Goal: Communication & Community: Share content

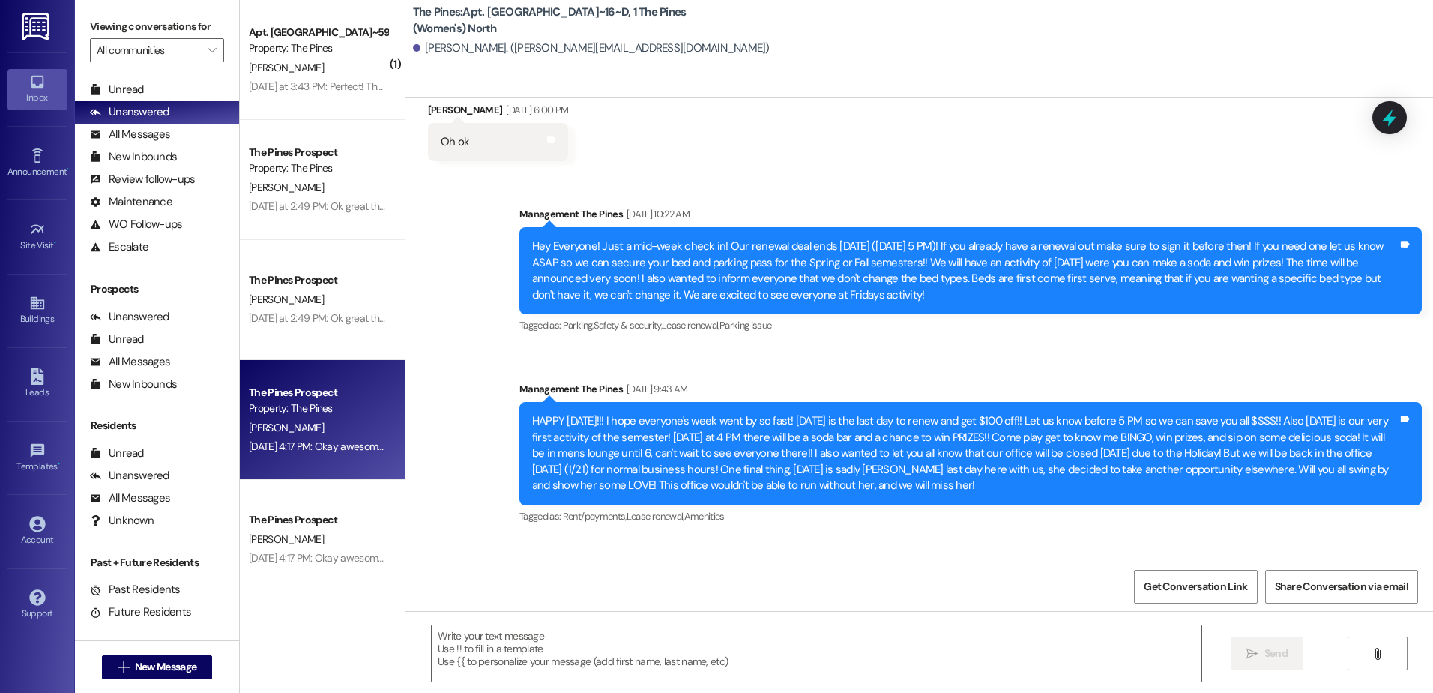
scroll to position [45, 0]
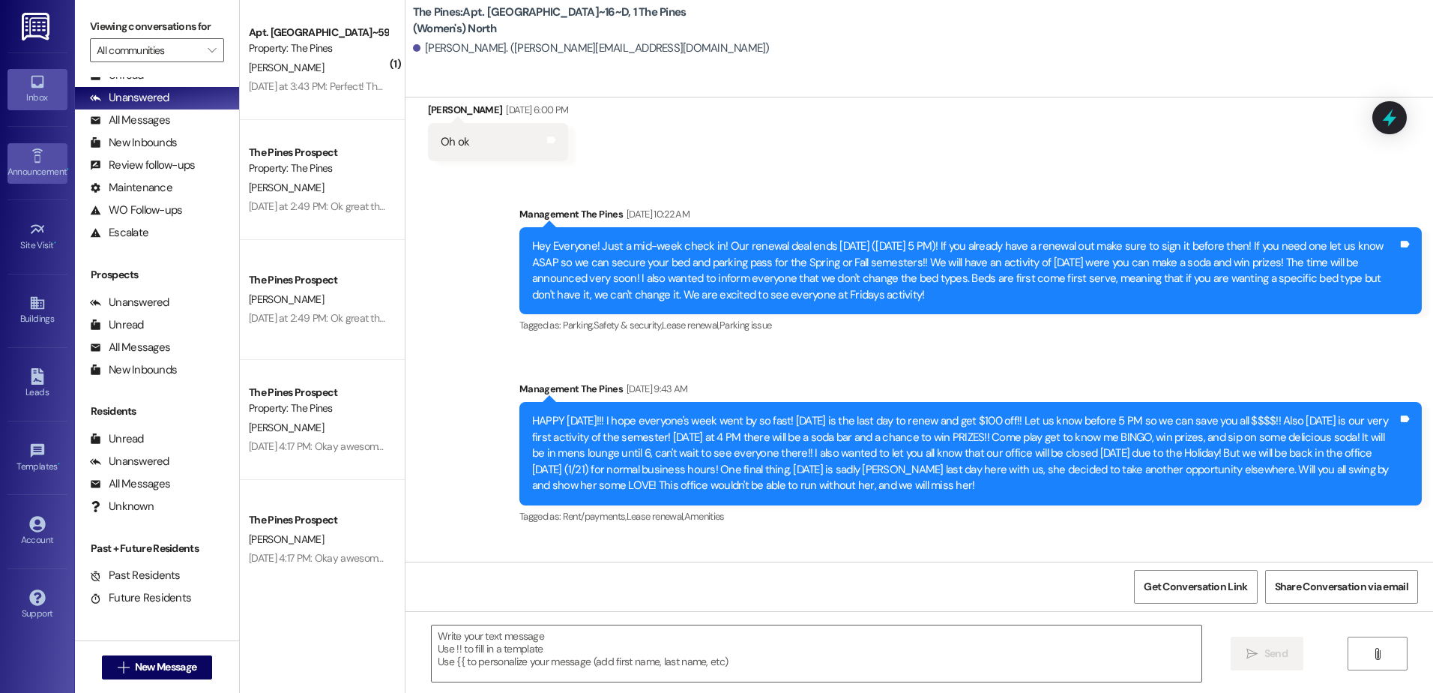
click at [37, 182] on link "Announcement •" at bounding box center [37, 163] width 60 height 40
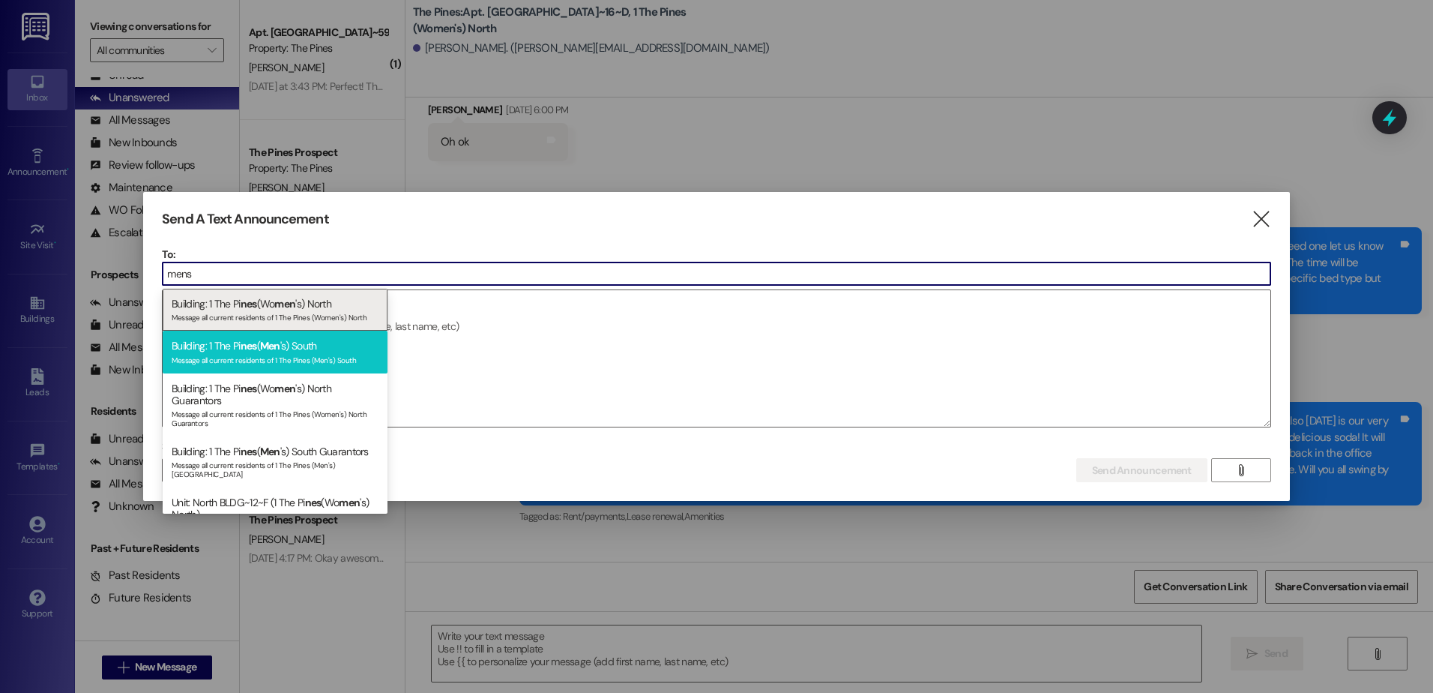
type input "mens"
click at [301, 355] on div "Message all current residents of 1 The Pines (Men's) South" at bounding box center [275, 358] width 207 height 13
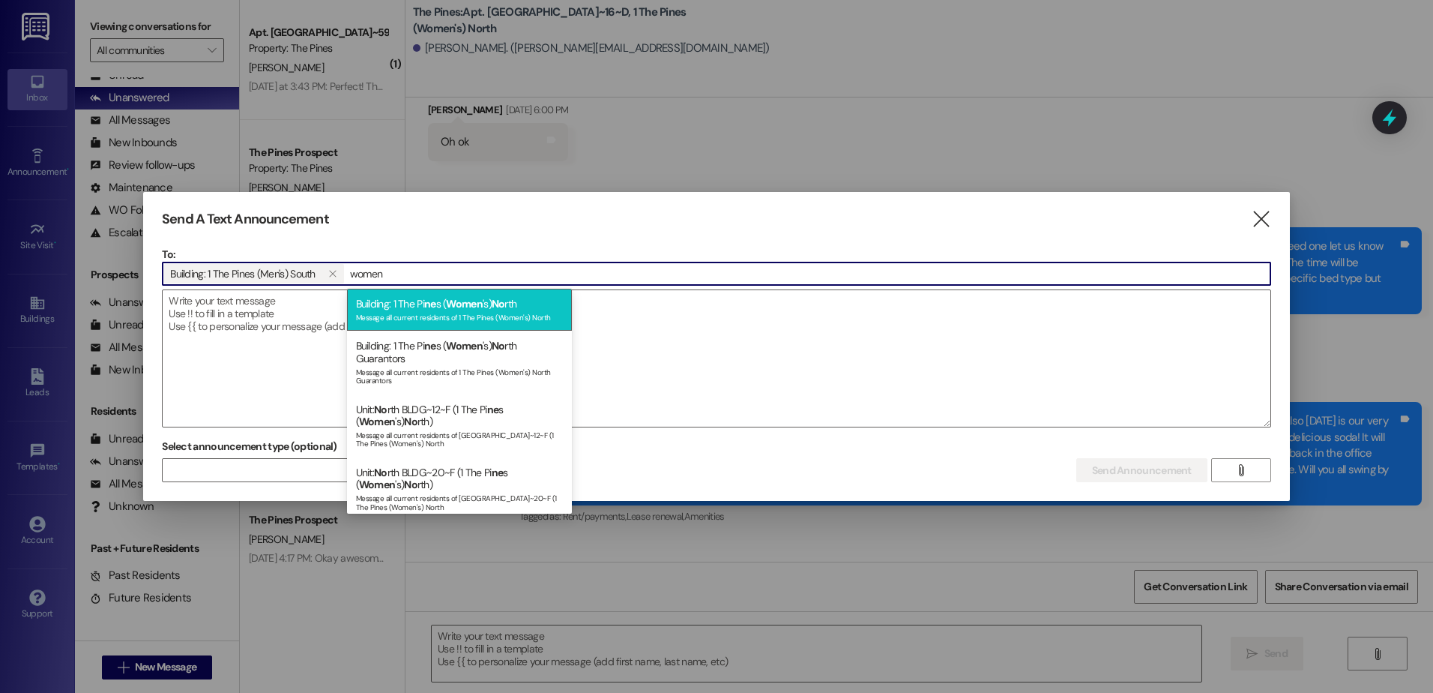
type input "women"
click at [487, 319] on div "Message all current residents of 1 The Pines (Women's) North" at bounding box center [459, 316] width 207 height 13
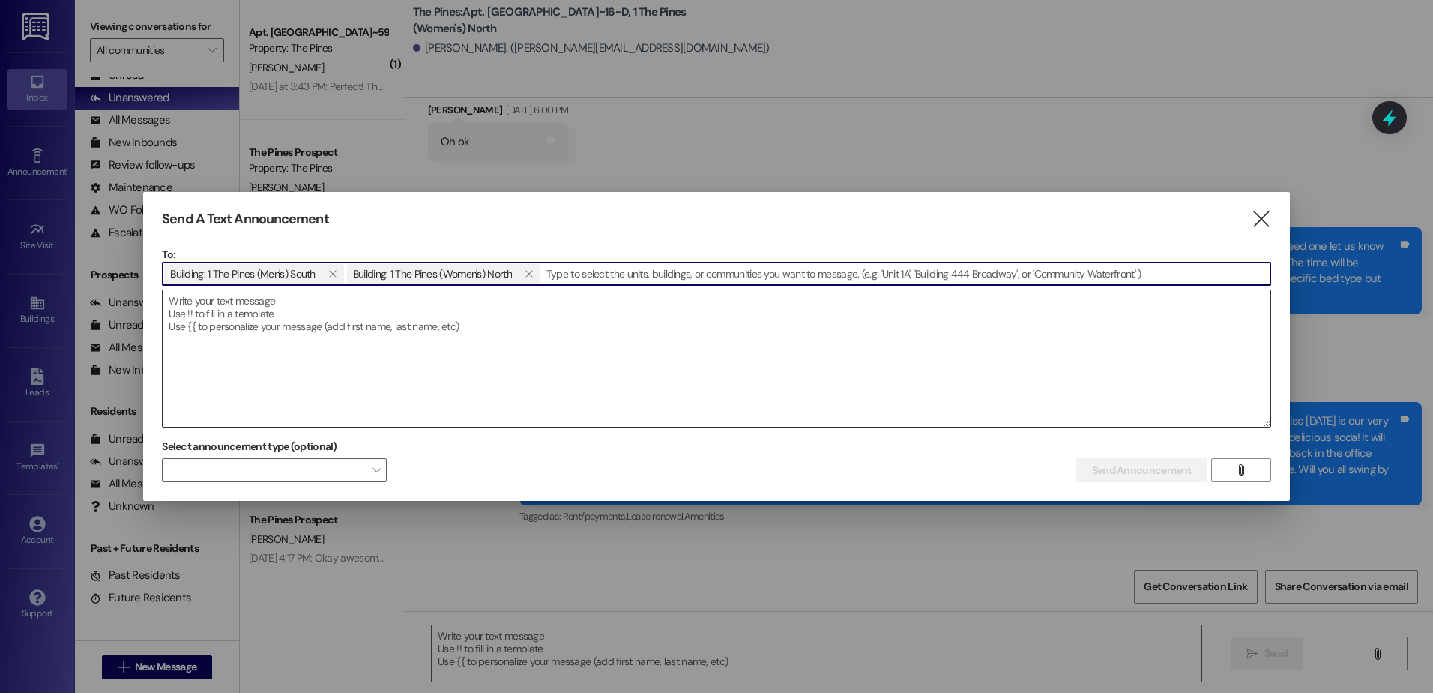
click at [370, 316] on textarea at bounding box center [717, 358] width 1108 height 136
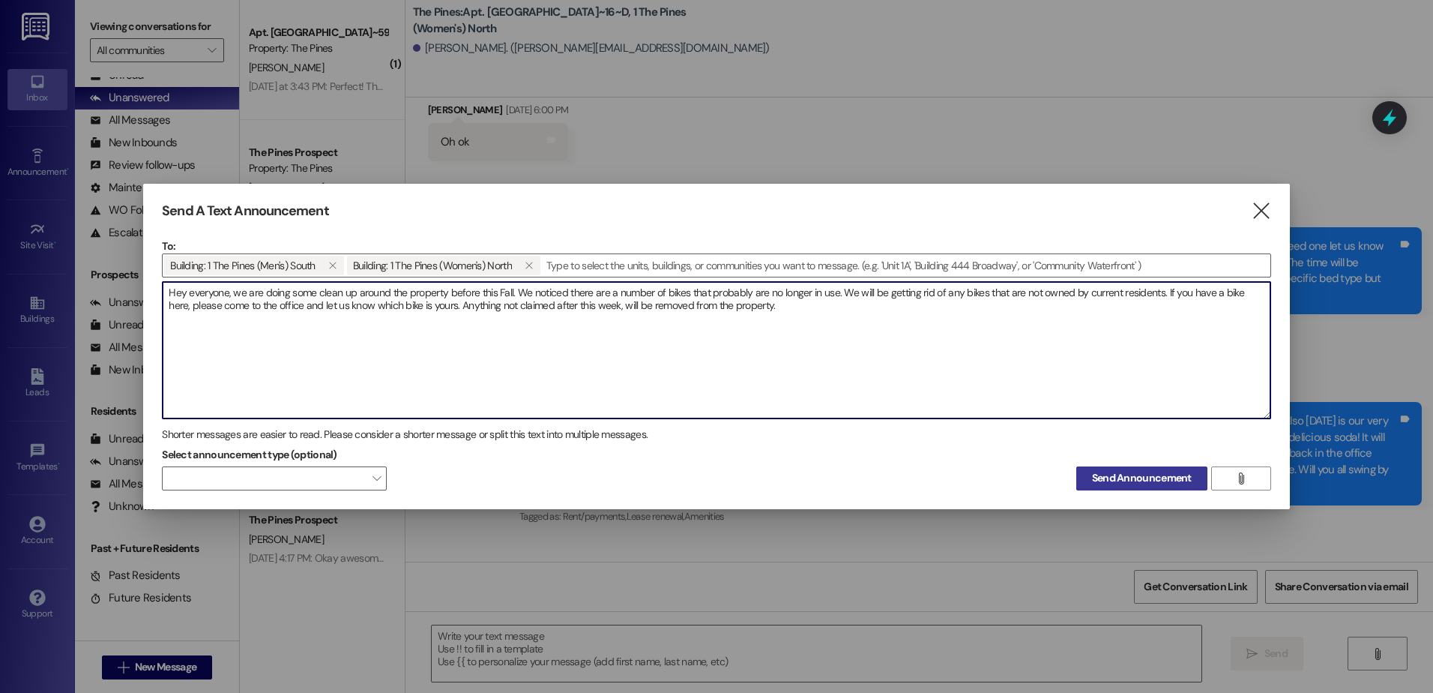
type textarea "Hey everyone, we are doing some clean up around the property before this Fall. …"
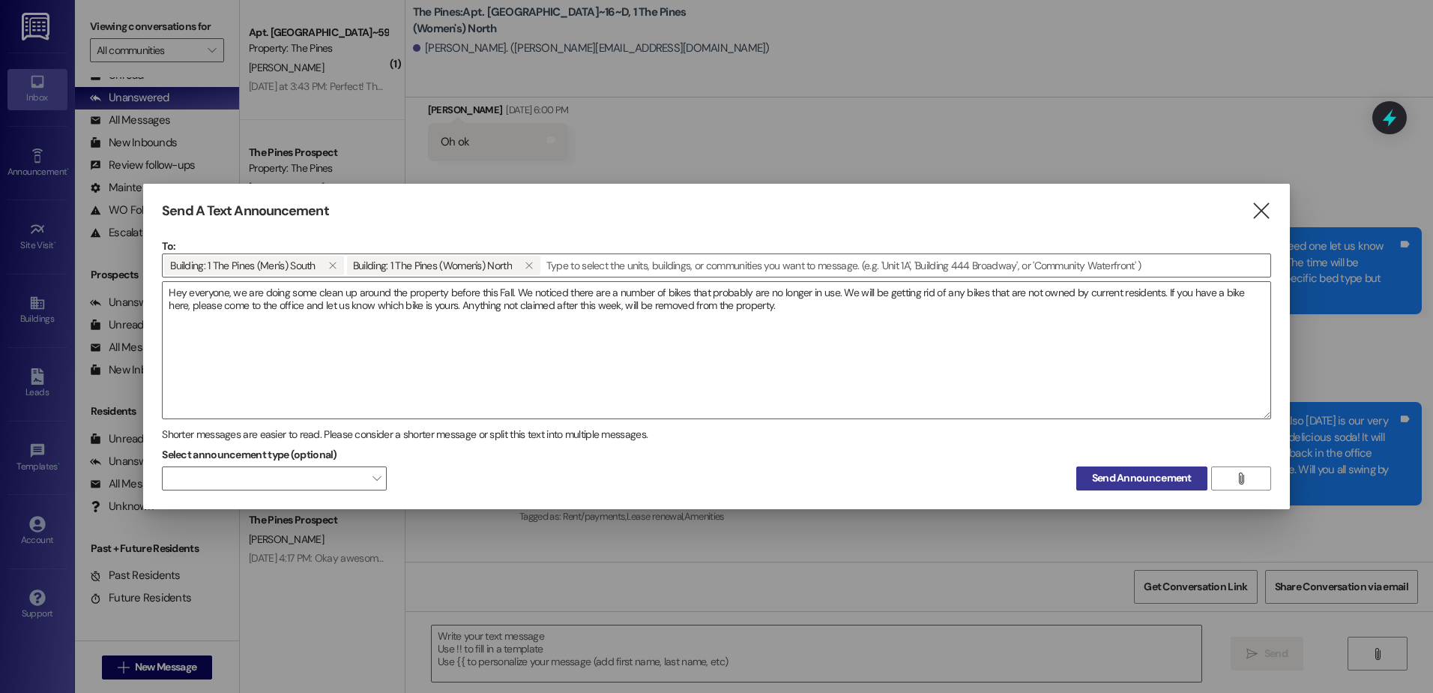
click at [1124, 476] on span "Send Announcement" at bounding box center [1142, 478] width 100 height 16
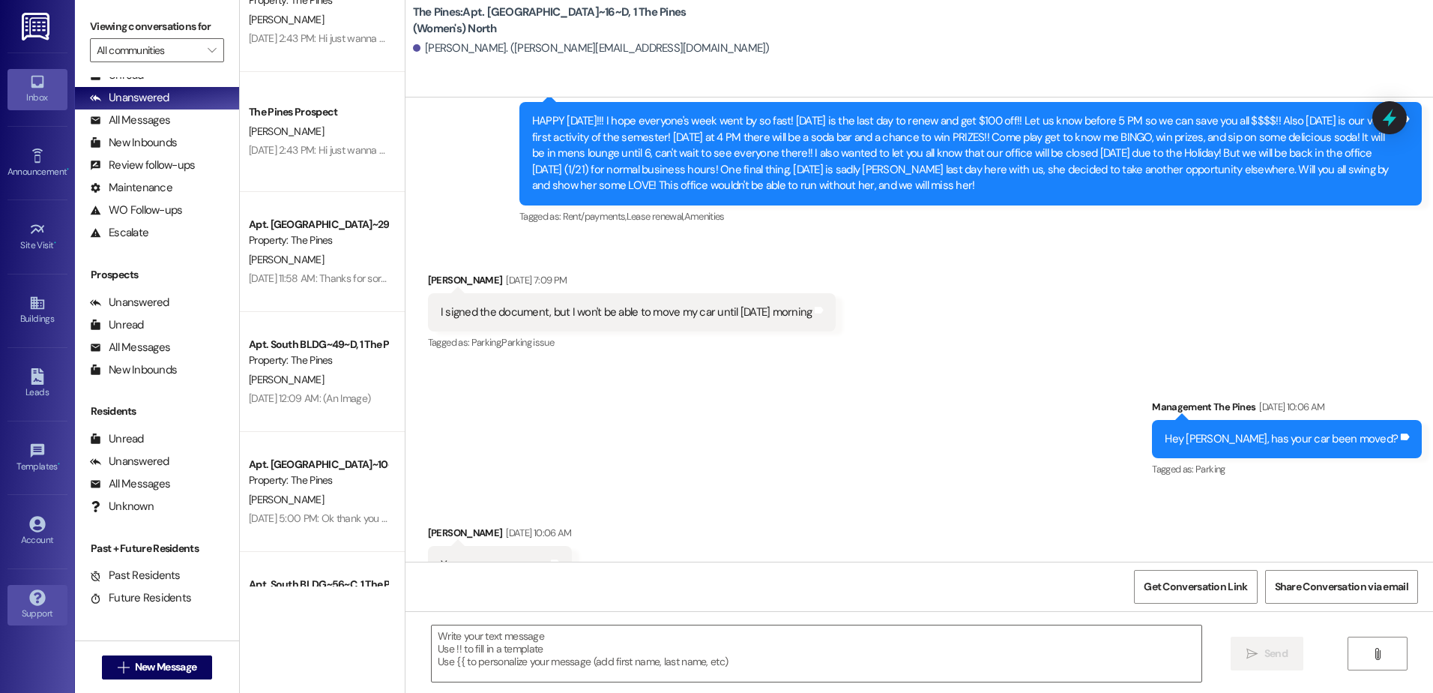
scroll to position [675, 0]
